Goal: Use online tool/utility: Utilize a website feature to perform a specific function

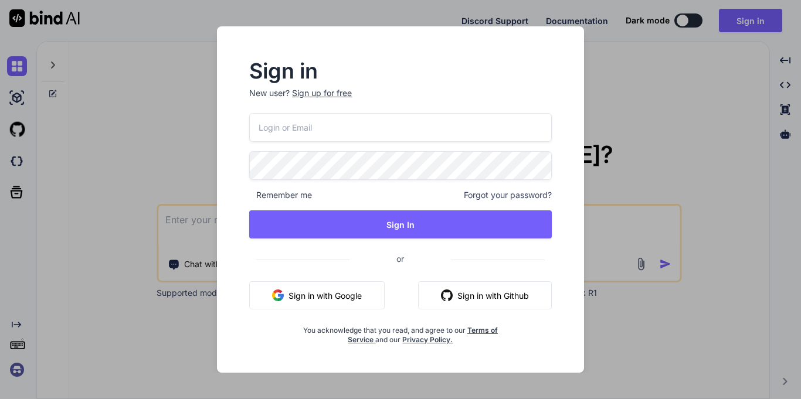
click at [270, 118] on input "email" at bounding box center [400, 127] width 303 height 29
paste input "yoy@yopmail.com"
type input "yoy@yopmail.com"
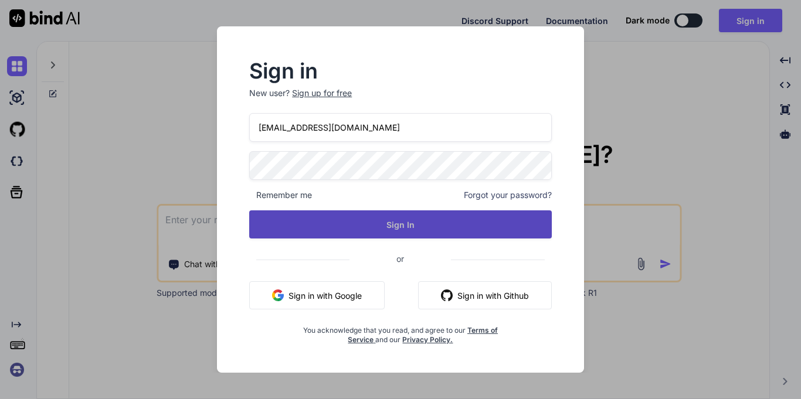
click at [389, 231] on button "Sign In" at bounding box center [400, 225] width 303 height 28
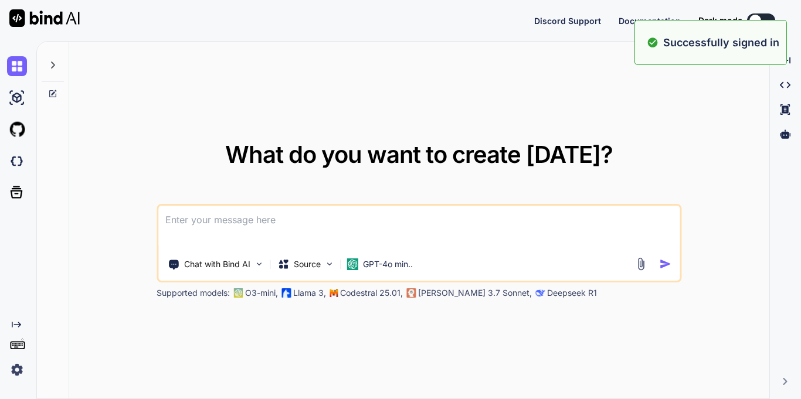
click at [476, 229] on textarea at bounding box center [418, 227] width 521 height 43
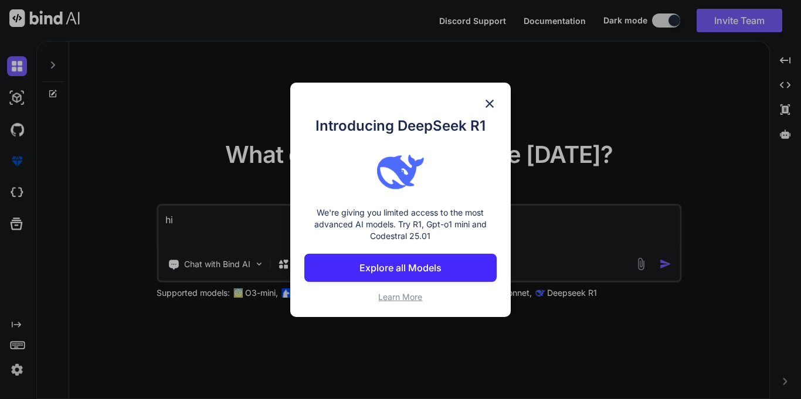
click at [489, 99] on img at bounding box center [490, 104] width 14 height 14
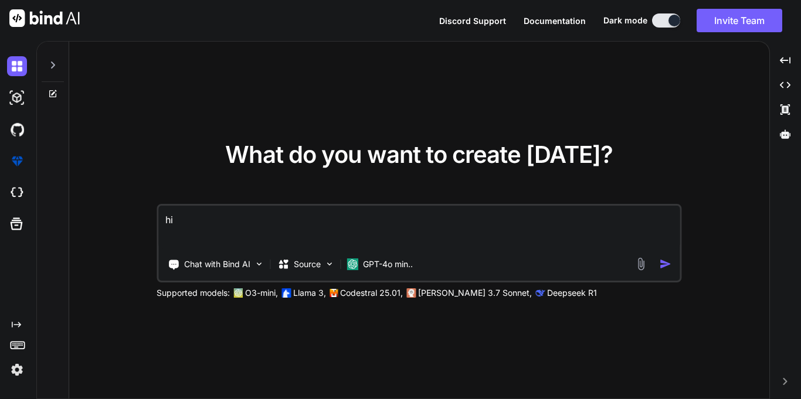
click at [394, 237] on textarea "hi" at bounding box center [418, 227] width 521 height 43
type textarea "hi3"
click at [656, 262] on div at bounding box center [655, 263] width 42 height 13
click at [662, 262] on img "button" at bounding box center [665, 264] width 12 height 12
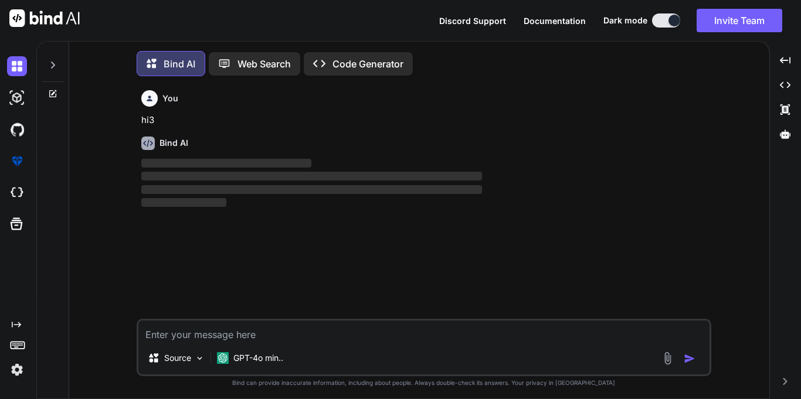
scroll to position [6, 0]
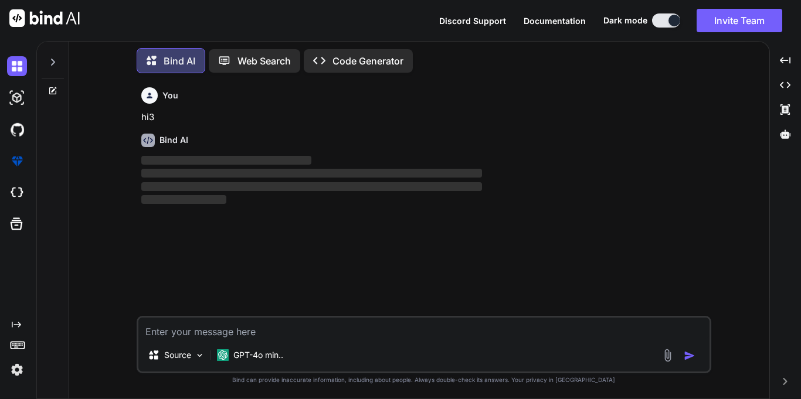
click at [57, 56] on div at bounding box center [53, 59] width 22 height 40
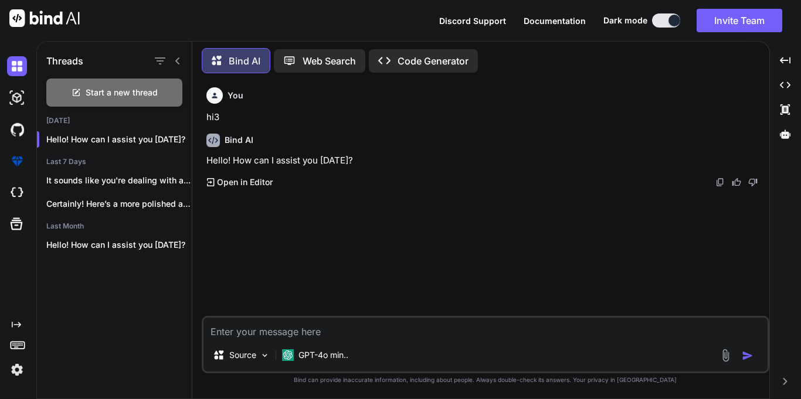
click at [431, 236] on div "You hi3 Bind AI Hello! How can I assist you today? Created with Pixso. Open in …" at bounding box center [486, 199] width 565 height 233
click at [317, 341] on div "Source GPT-4o min.." at bounding box center [486, 344] width 568 height 57
click at [309, 323] on textarea at bounding box center [486, 328] width 564 height 21
paste textarea "Prop@123"
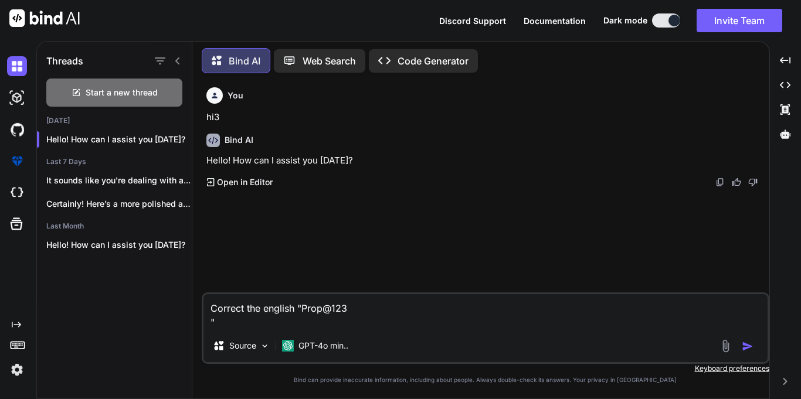
click at [371, 314] on textarea "Correct the english "Prop@123 "" at bounding box center [486, 311] width 564 height 35
click at [303, 310] on textarea "Correct the english "Prop@123 "" at bounding box center [486, 311] width 564 height 35
paste textarea "​Please provide my chair that is in my old workstation and my chair number is 1…"
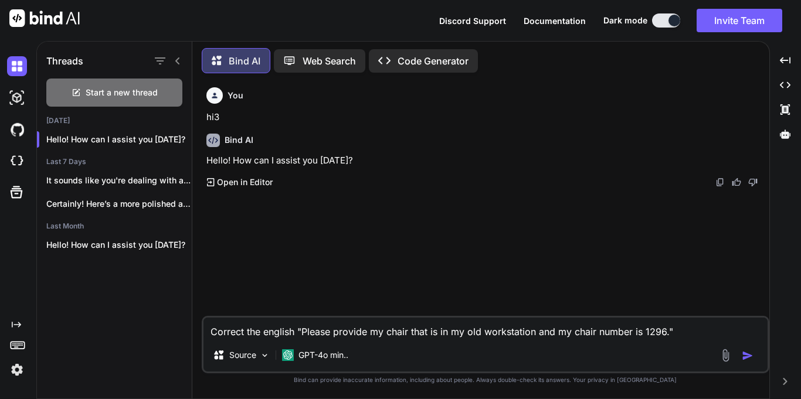
type textarea "Correct the english "​Please provide my chair that is in my old workstation and…"
click at [750, 351] on img "button" at bounding box center [748, 356] width 12 height 12
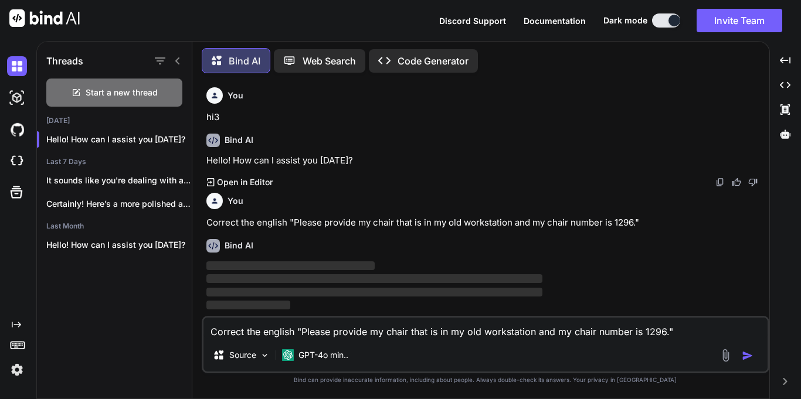
click at [175, 48] on div "Threads" at bounding box center [114, 59] width 155 height 40
click at [176, 53] on div at bounding box center [167, 61] width 31 height 16
click at [178, 56] on icon at bounding box center [177, 60] width 9 height 9
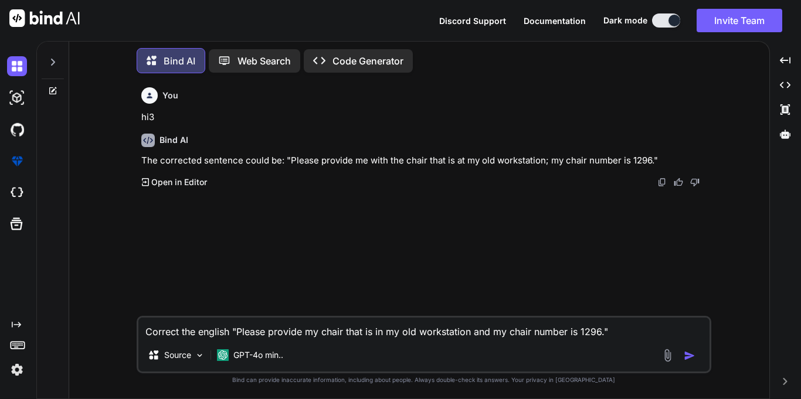
click at [312, 158] on p "The corrected sentence could be: "Please provide me with the chair that is at m…" at bounding box center [425, 160] width 568 height 13
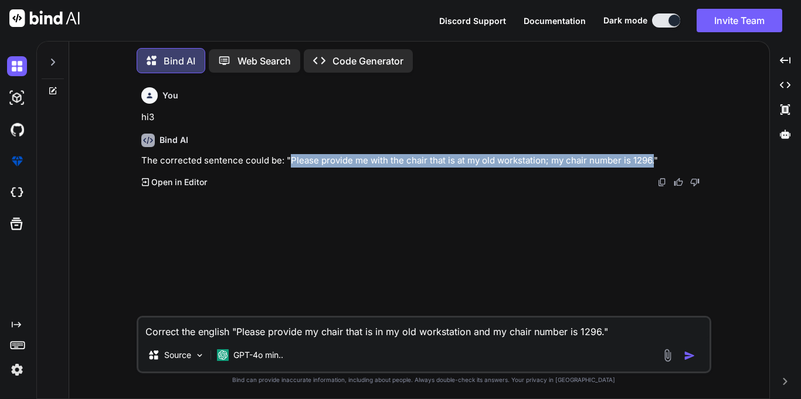
drag, startPoint x: 312, startPoint y: 158, endPoint x: 648, endPoint y: 158, distance: 336.1
click at [648, 158] on p "The corrected sentence could be: "Please provide me with the chair that is at m…" at bounding box center [425, 160] width 568 height 13
copy p "Please provide me with the chair that is at my old workstation; my chair number…"
